Goal: Task Accomplishment & Management: Manage account settings

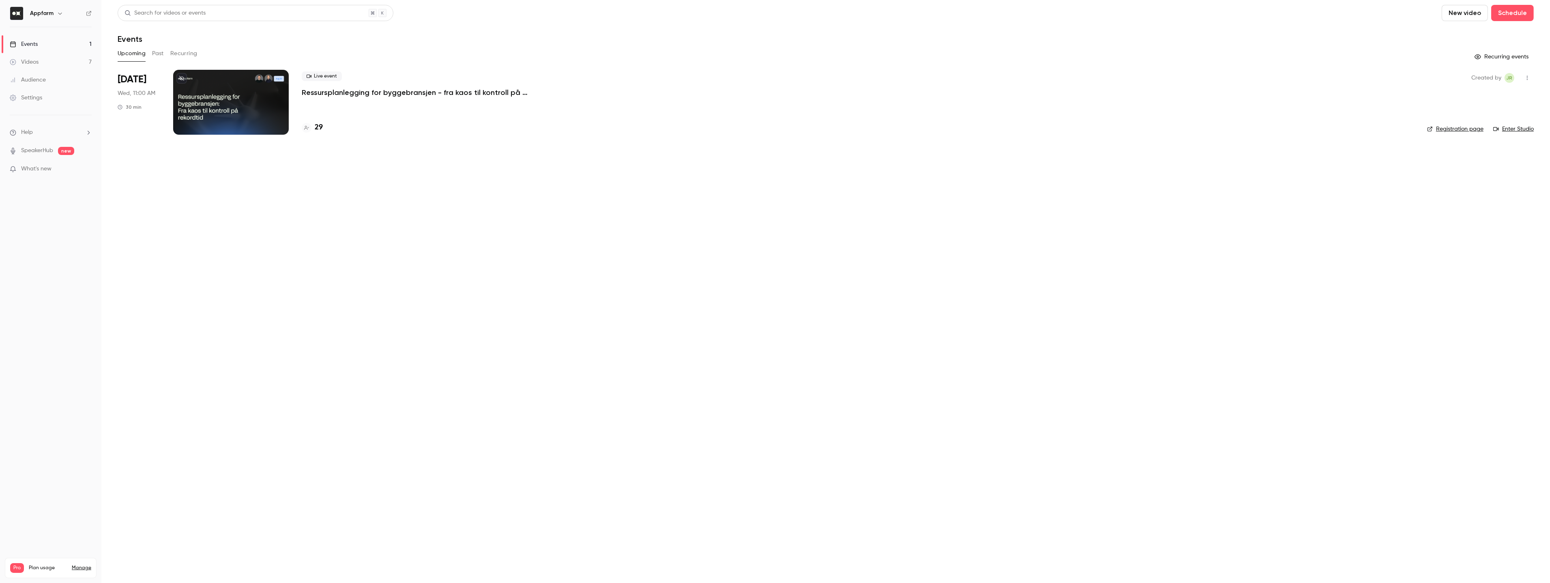
click at [45, 65] on link "Videos 7" at bounding box center [50, 62] width 101 height 18
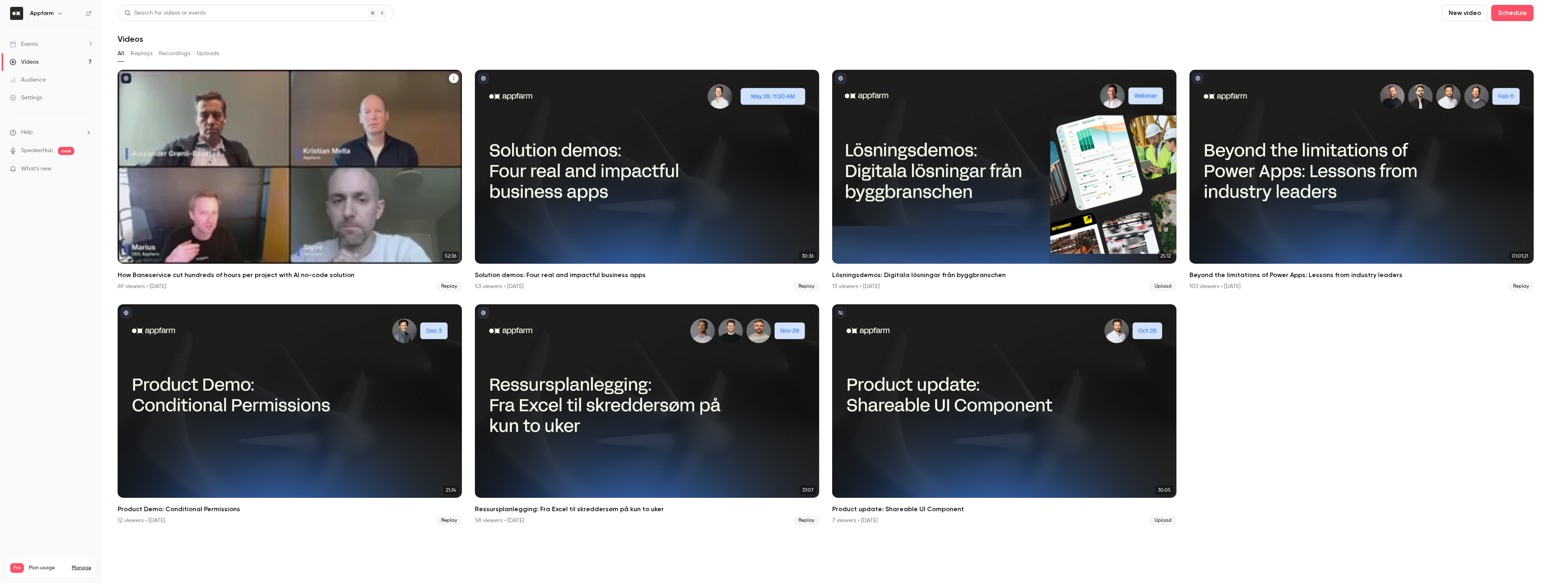
click at [278, 156] on div "How Baneservice cut hundreds of hours per project with AI no-code solution" at bounding box center [290, 167] width 344 height 194
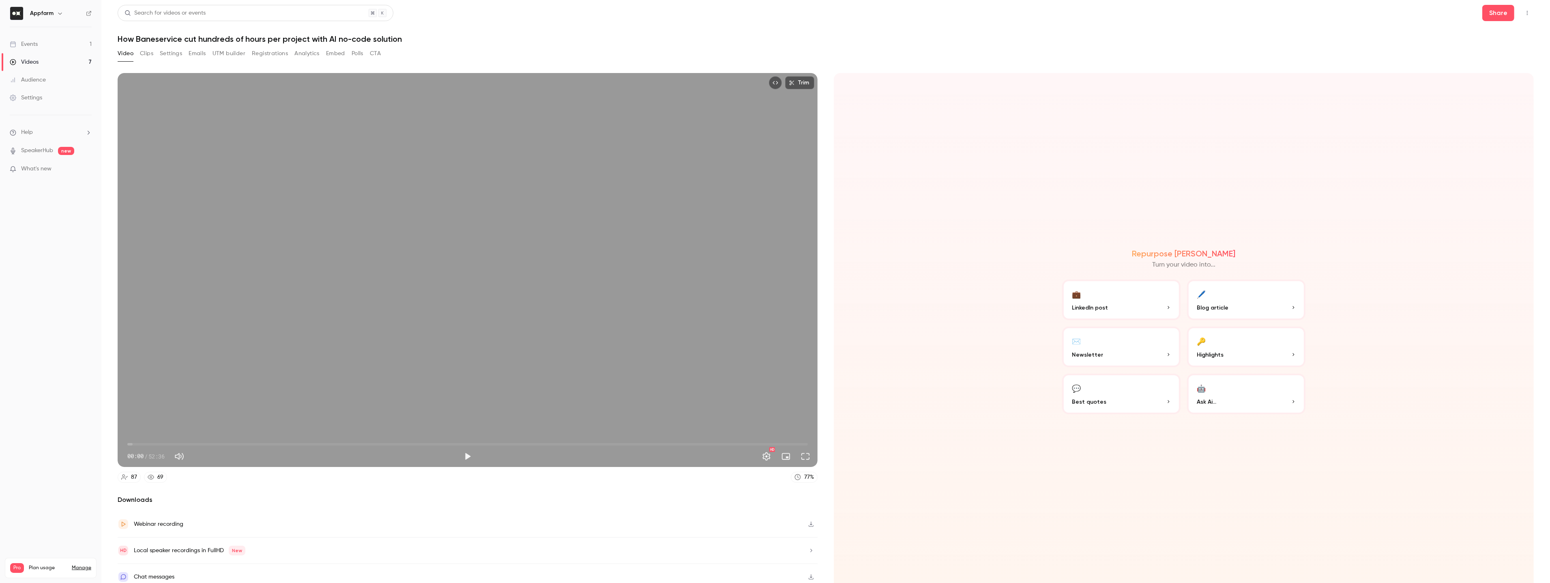
click at [175, 49] on button "Settings" at bounding box center [171, 53] width 22 height 13
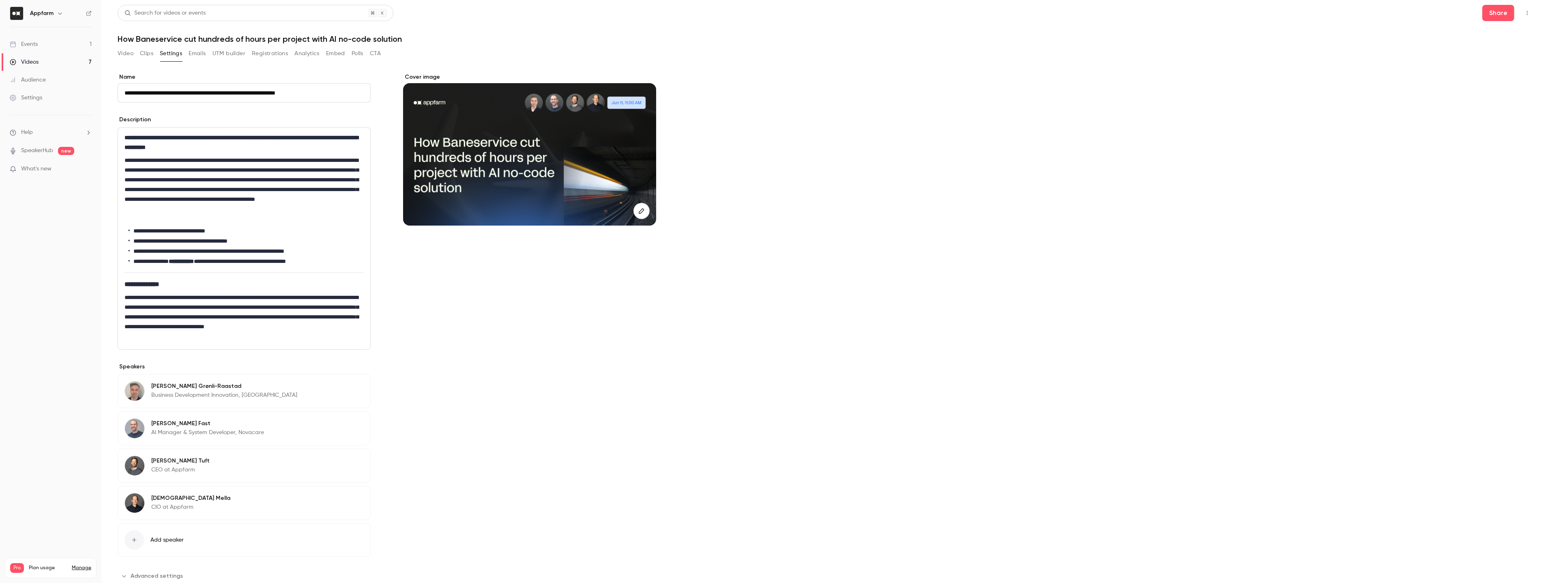
click at [219, 396] on p "Business Development Innovation, [GEOGRAPHIC_DATA]" at bounding box center [224, 395] width 146 height 8
copy div "Business Development Innovation, Baneservice Edit"
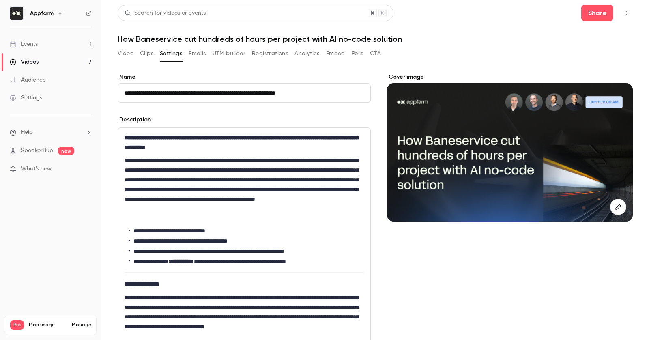
scroll to position [282, 0]
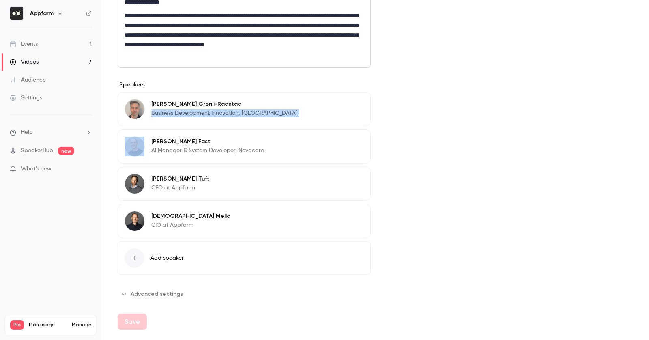
click at [165, 289] on button "Advanced settings" at bounding box center [153, 293] width 70 height 13
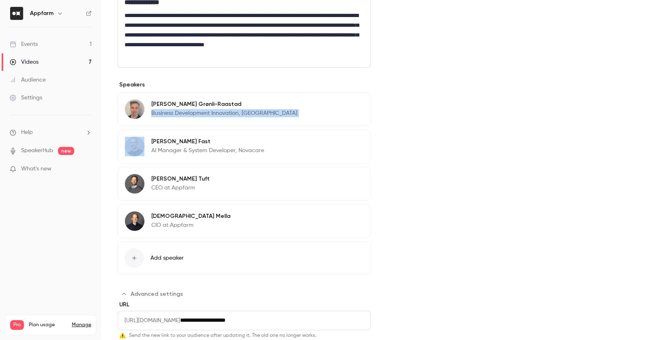
scroll to position [377, 0]
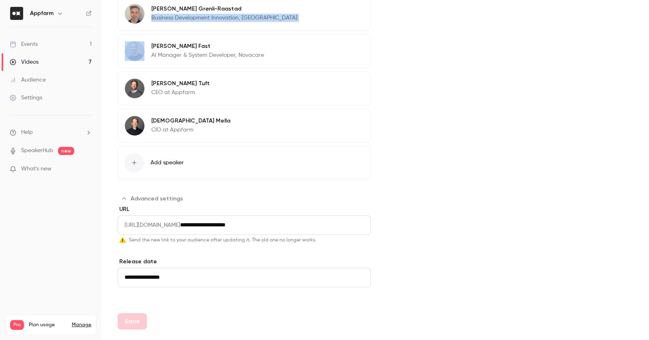
click at [315, 268] on input "**********" at bounding box center [244, 277] width 253 height 19
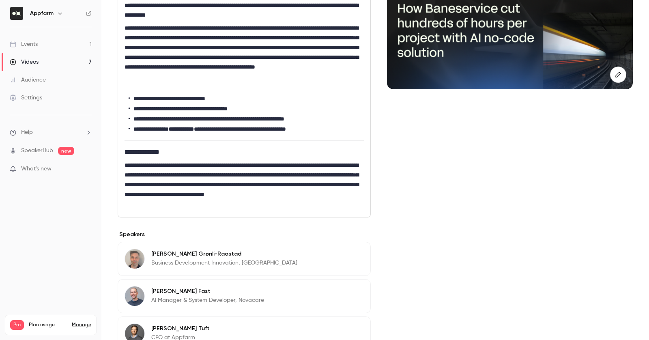
scroll to position [54, 0]
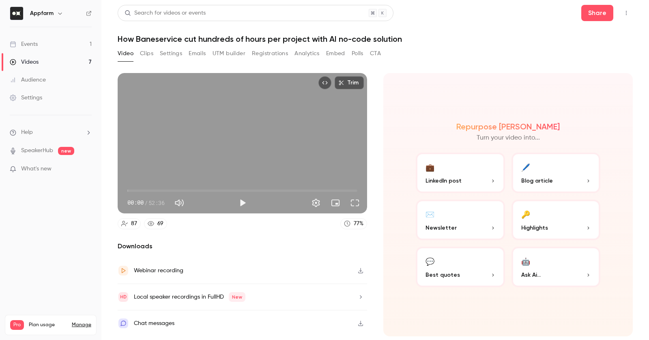
click at [31, 49] on link "Events 1" at bounding box center [50, 44] width 101 height 18
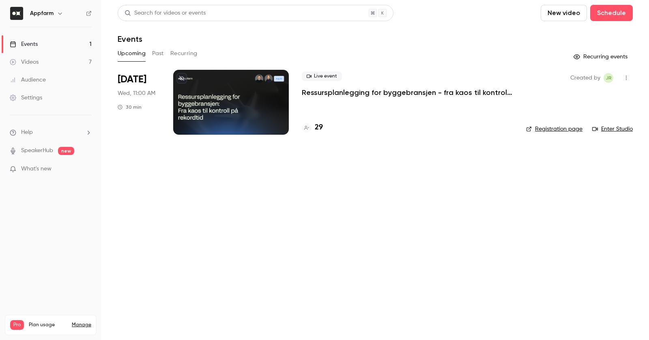
click at [629, 75] on button "button" at bounding box center [625, 77] width 13 height 13
click at [493, 43] on div at bounding box center [324, 170] width 649 height 340
click at [625, 79] on icon "button" at bounding box center [626, 78] width 6 height 6
click at [559, 95] on div at bounding box center [557, 98] width 13 height 6
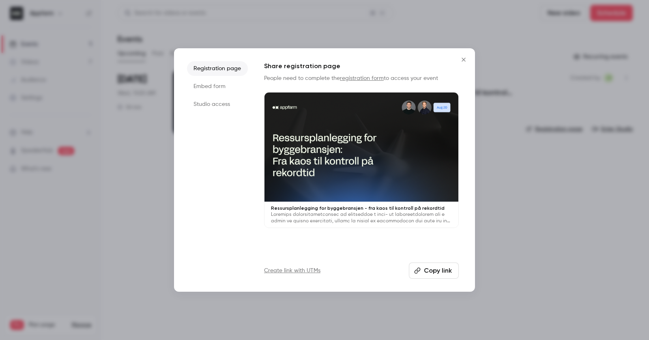
click at [462, 60] on icon "Close" at bounding box center [463, 60] width 4 height 4
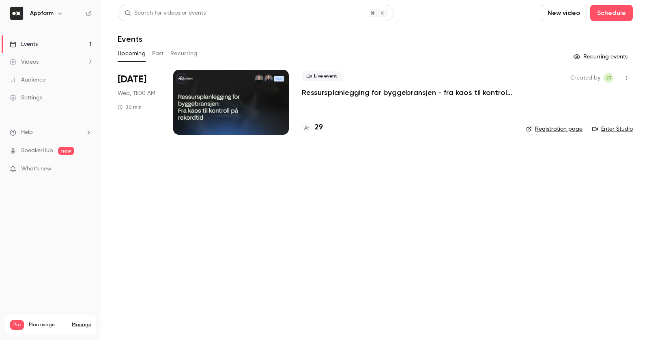
click at [629, 73] on button "button" at bounding box center [625, 77] width 13 height 13
click at [452, 178] on div at bounding box center [324, 170] width 649 height 340
click at [238, 103] on div at bounding box center [231, 102] width 116 height 65
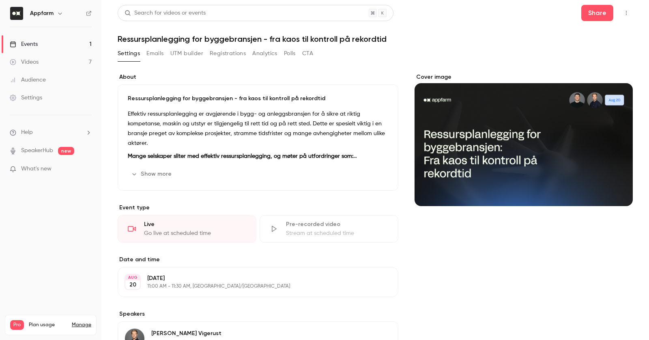
click at [160, 56] on button "Emails" at bounding box center [154, 53] width 17 height 13
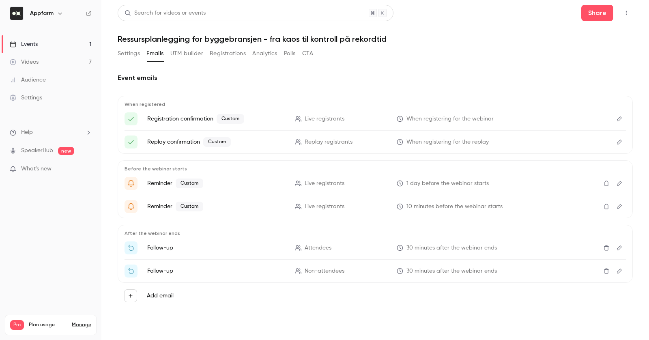
click at [131, 55] on button "Settings" at bounding box center [129, 53] width 22 height 13
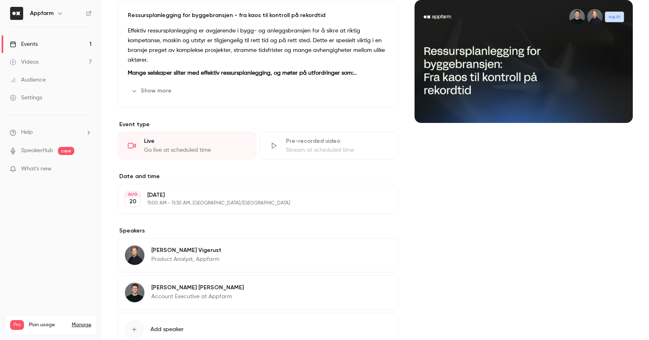
scroll to position [137, 0]
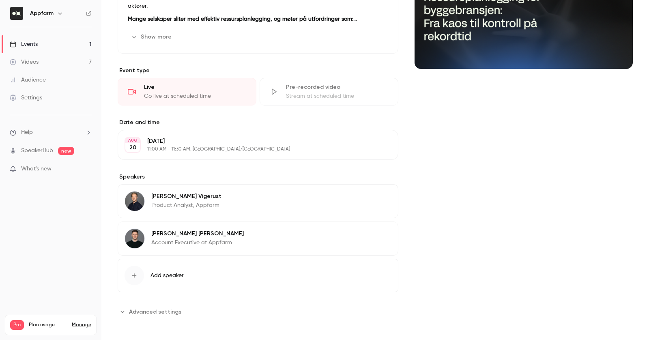
click at [135, 308] on span "Advanced settings" at bounding box center [155, 311] width 52 height 9
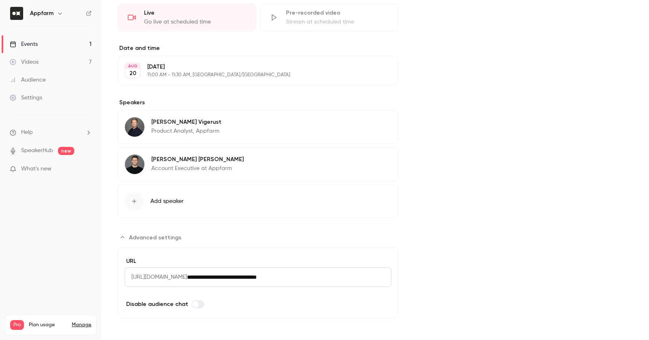
click at [122, 231] on button "Advanced settings" at bounding box center [152, 237] width 69 height 13
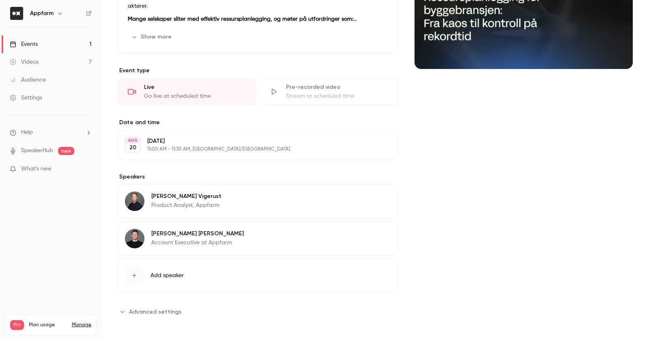
scroll to position [0, 0]
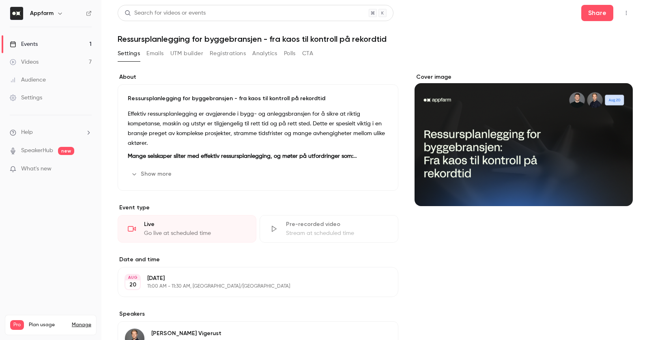
click at [626, 13] on icon "button" at bounding box center [626, 13] width 1 height 4
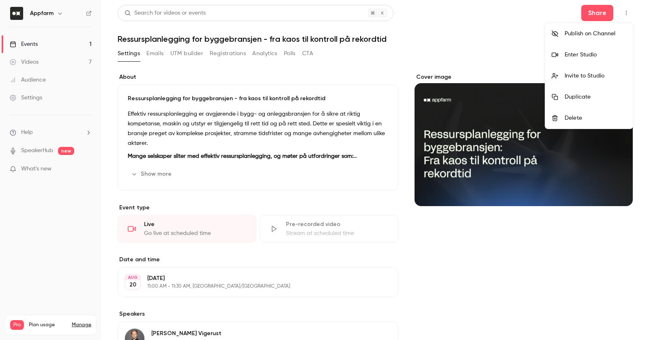
click at [605, 36] on div "Publish on Channel" at bounding box center [595, 34] width 62 height 8
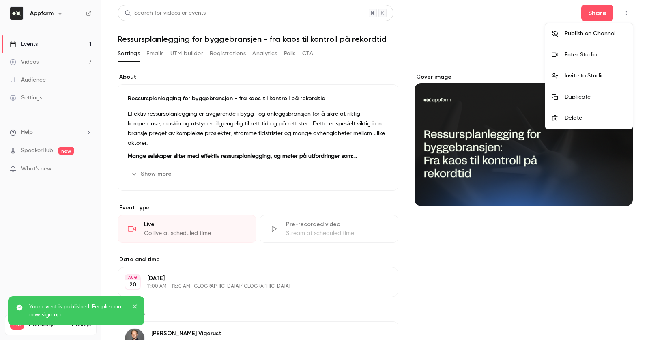
click at [408, 291] on div at bounding box center [324, 170] width 649 height 340
